Goal: Transaction & Acquisition: Purchase product/service

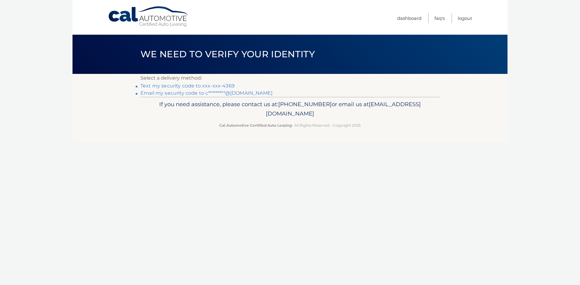
click at [223, 85] on link "Text my security code to xxx-xxx-4369" at bounding box center [187, 86] width 94 height 6
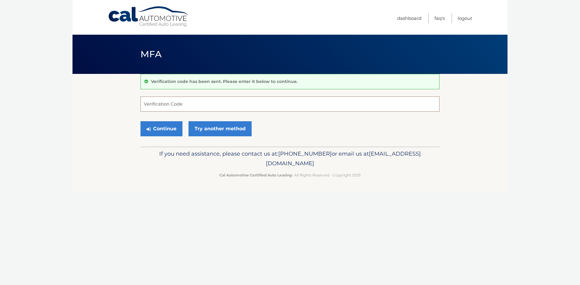
click at [216, 109] on input "Verification Code" at bounding box center [289, 104] width 299 height 15
type input "245826"
click at [140, 121] on button "Continue" at bounding box center [161, 128] width 42 height 15
drag, startPoint x: 165, startPoint y: 130, endPoint x: 241, endPoint y: 114, distance: 78.1
click at [174, 127] on button "Continue" at bounding box center [161, 128] width 42 height 15
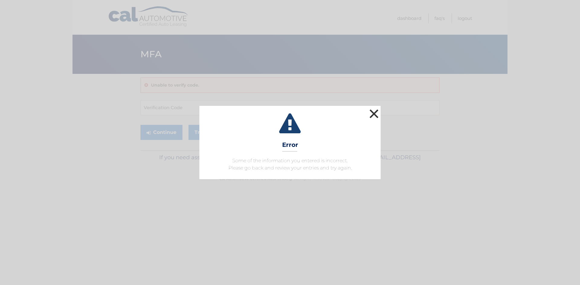
click at [375, 114] on button "×" at bounding box center [374, 114] width 12 height 12
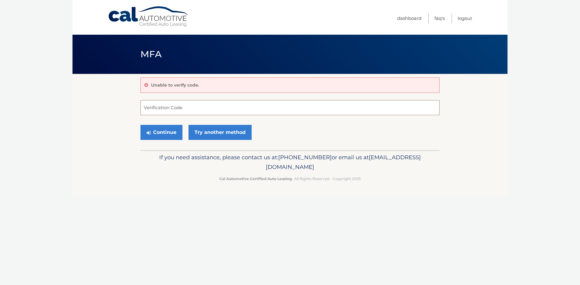
click at [172, 109] on input "Verification Code" at bounding box center [289, 107] width 299 height 15
type input "455831"
click at [146, 134] on button "Continue" at bounding box center [161, 132] width 42 height 15
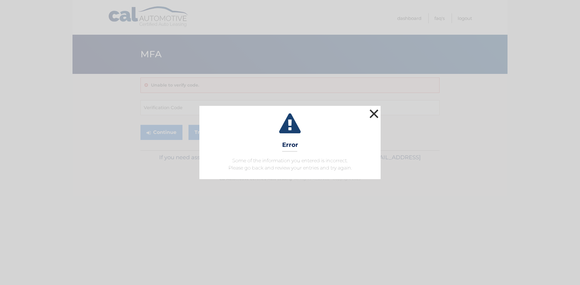
click at [378, 111] on button "×" at bounding box center [374, 114] width 12 height 12
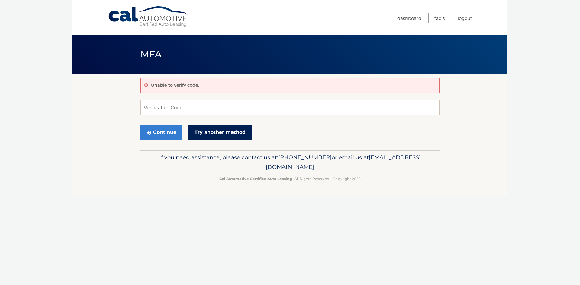
drag, startPoint x: 226, startPoint y: 135, endPoint x: 237, endPoint y: 135, distance: 10.9
click at [226, 134] on link "Try another method" at bounding box center [219, 132] width 63 height 15
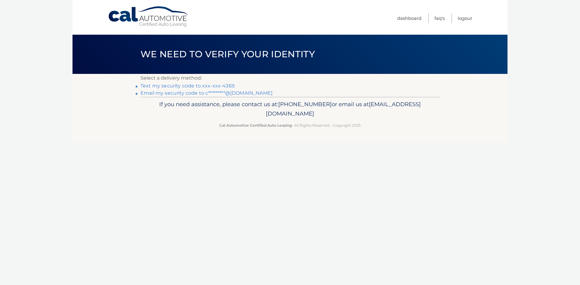
click at [224, 86] on link "Text my security code to xxx-xxx-4369" at bounding box center [187, 86] width 94 height 6
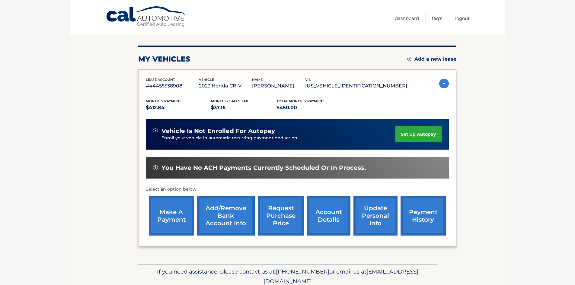
scroll to position [81, 0]
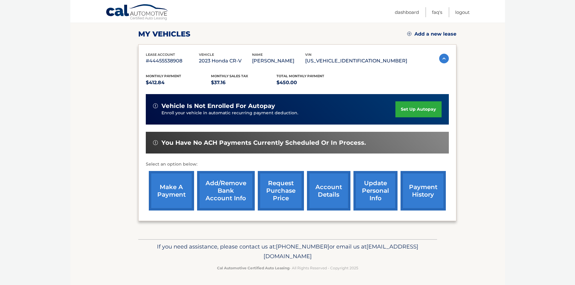
click at [336, 190] on link "account details" at bounding box center [328, 191] width 43 height 40
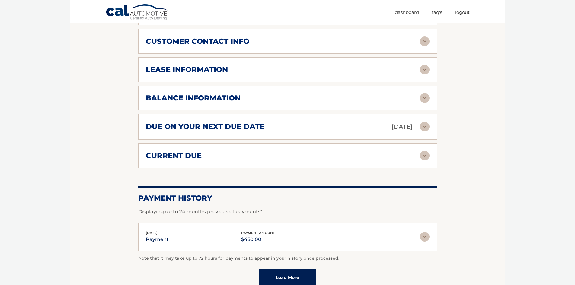
scroll to position [314, 0]
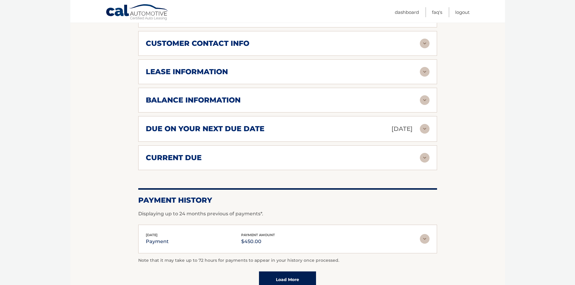
click at [427, 158] on img at bounding box center [425, 158] width 10 height 10
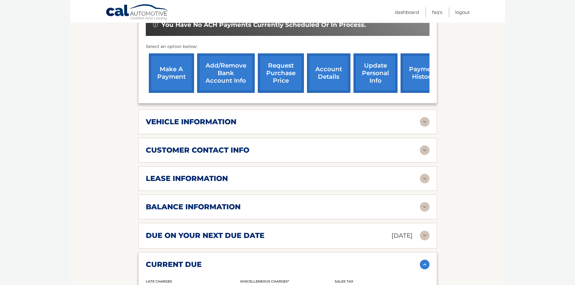
scroll to position [193, 0]
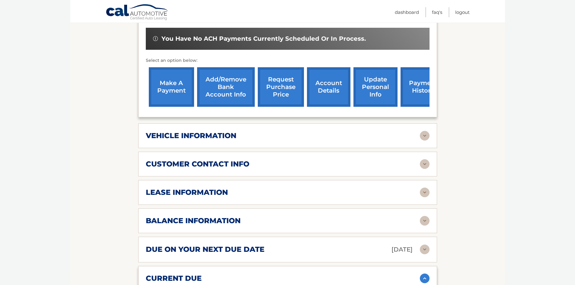
click at [424, 94] on link "payment history" at bounding box center [423, 87] width 45 height 40
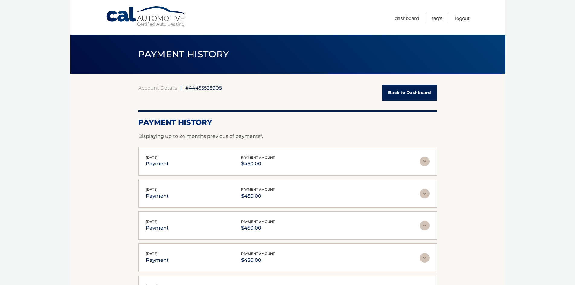
click at [399, 91] on link "Back to Dashboard" at bounding box center [409, 93] width 55 height 16
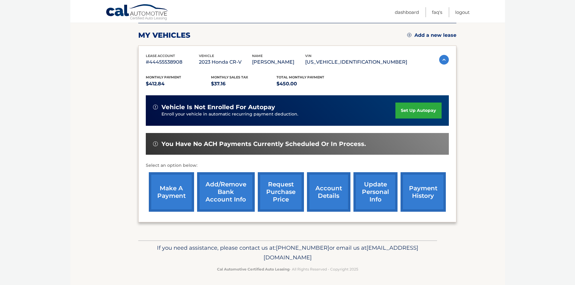
scroll to position [81, 0]
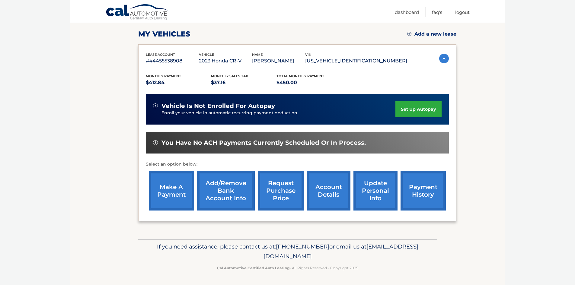
click at [170, 188] on link "make a payment" at bounding box center [171, 191] width 45 height 40
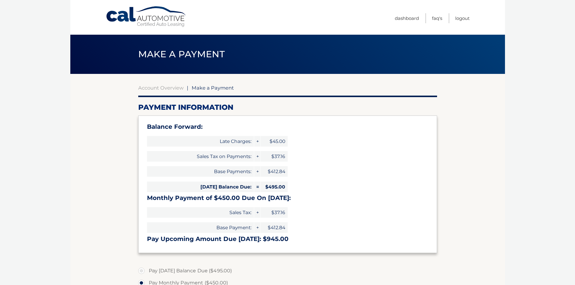
select select "ODkxN2I5NzgtMzQ5MC00MWE2LWE3YjEtZWFlMTY1ZjIxNDgx"
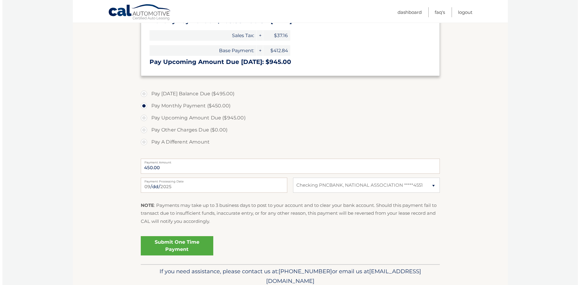
scroll to position [181, 0]
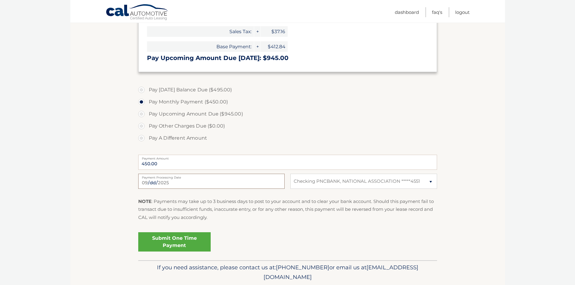
click at [257, 182] on input "[DATE]" at bounding box center [211, 181] width 147 height 15
type input "[DATE]"
click at [176, 239] on link "Submit One Time Payment" at bounding box center [174, 242] width 72 height 19
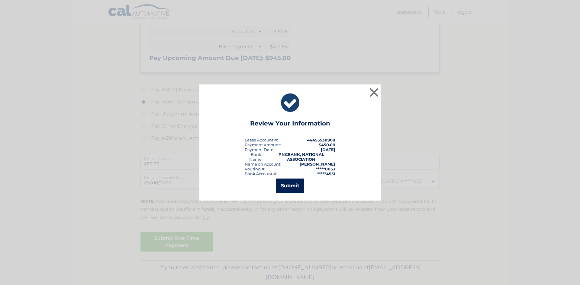
click at [296, 185] on button "Submit" at bounding box center [290, 186] width 28 height 14
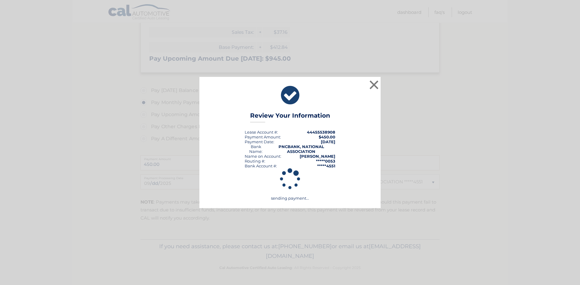
scroll to position [181, 0]
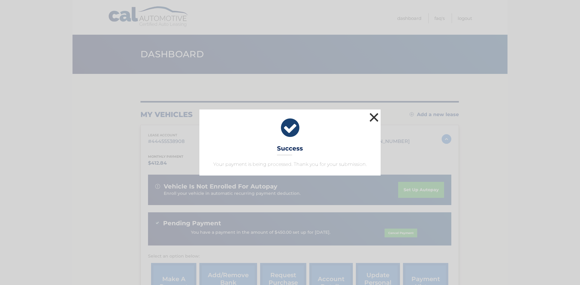
click at [375, 116] on button "×" at bounding box center [374, 117] width 12 height 12
